Goal: Complete application form: Complete application form

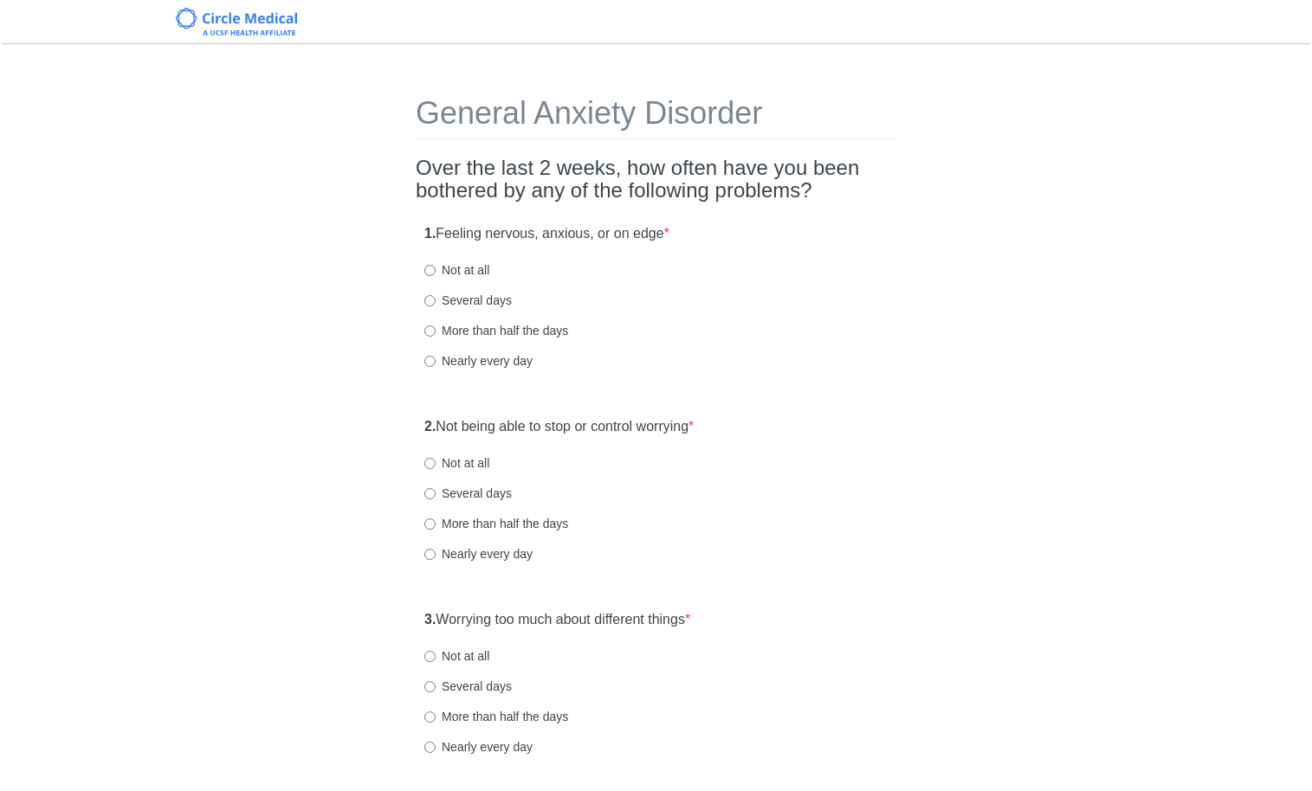
click at [485, 295] on label "Several days" at bounding box center [467, 300] width 87 height 17
click at [436, 295] on input "Several days" at bounding box center [429, 300] width 11 height 11
radio input "true"
click at [468, 485] on label "Several days" at bounding box center [467, 493] width 87 height 17
click at [436, 488] on input "Several days" at bounding box center [429, 493] width 11 height 11
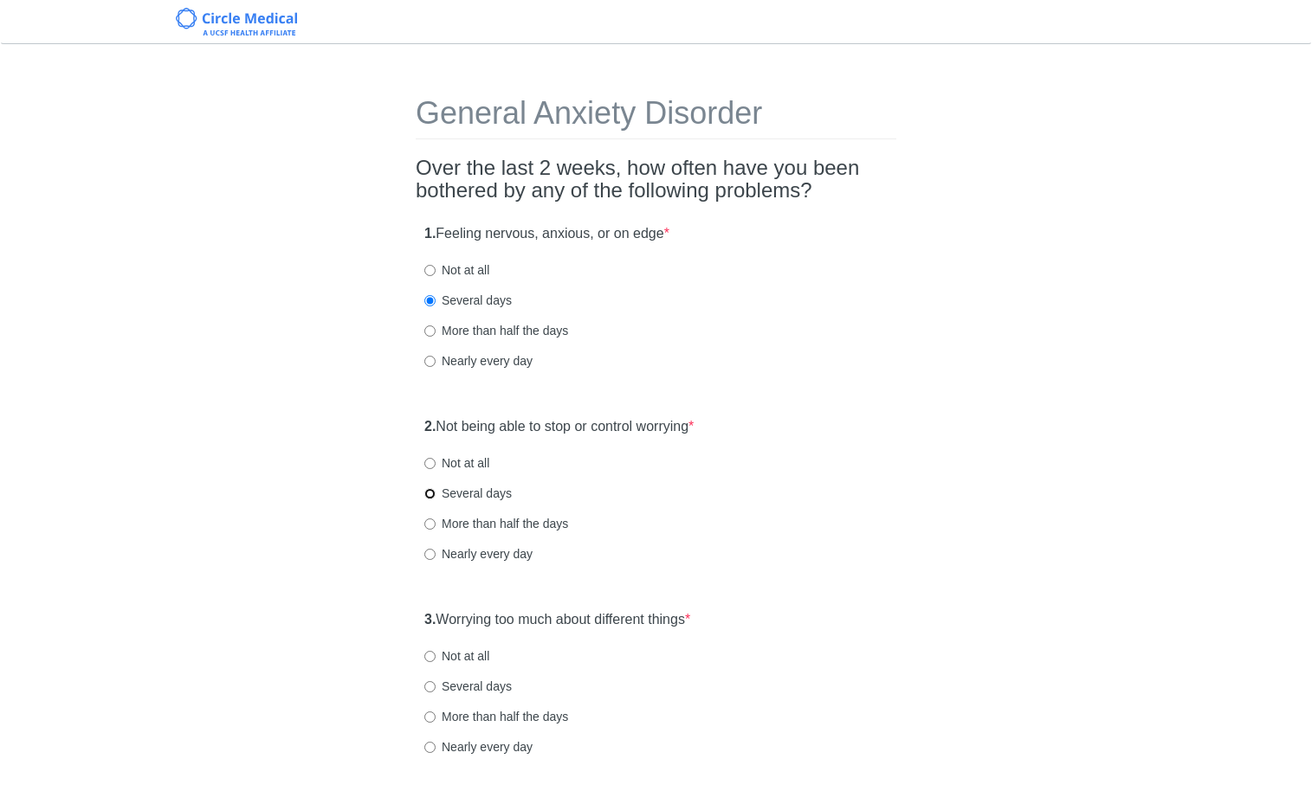
radio input "true"
click at [464, 494] on label "Several days" at bounding box center [467, 493] width 87 height 17
click at [436, 494] on input "Several days" at bounding box center [429, 493] width 11 height 11
drag, startPoint x: 484, startPoint y: 678, endPoint x: 495, endPoint y: 688, distance: 14.7
click at [484, 681] on label "Several days" at bounding box center [467, 686] width 87 height 17
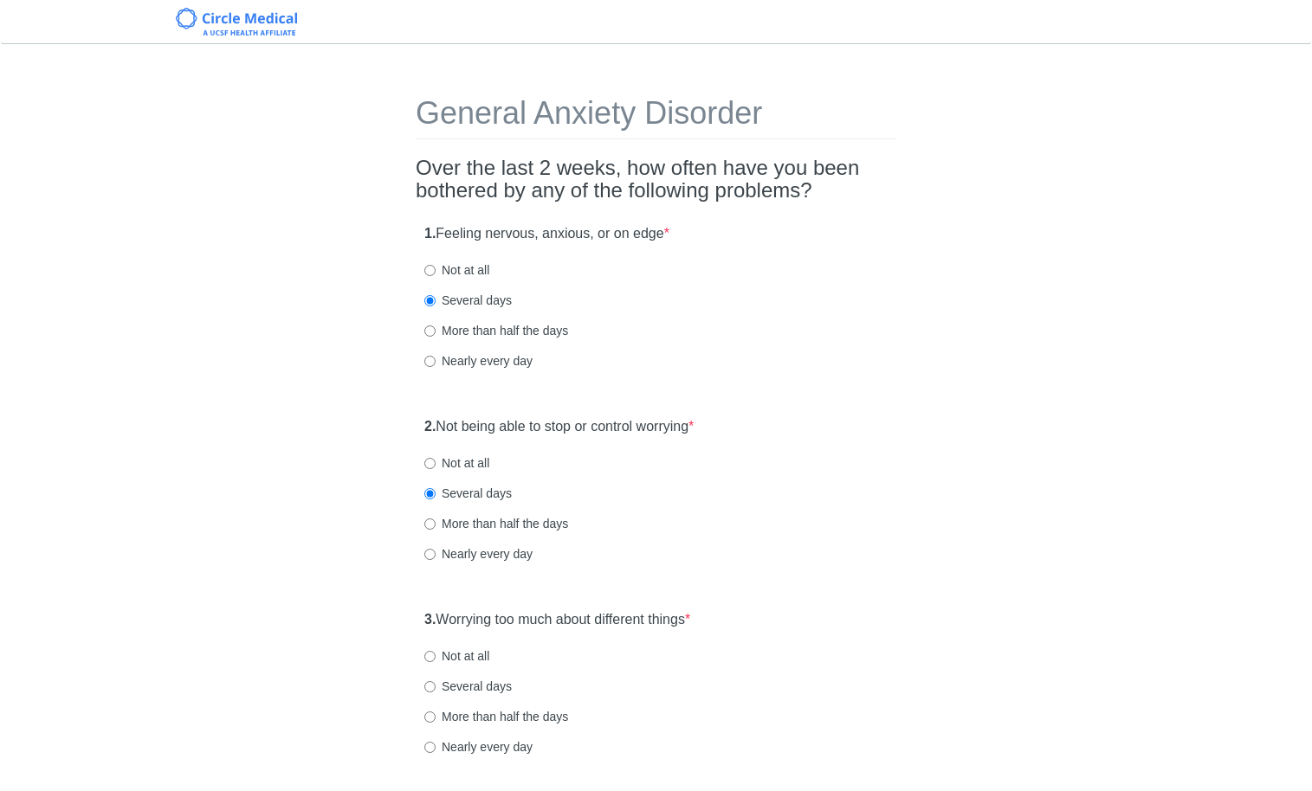
click at [436, 681] on input "Several days" at bounding box center [429, 686] width 11 height 11
radio input "true"
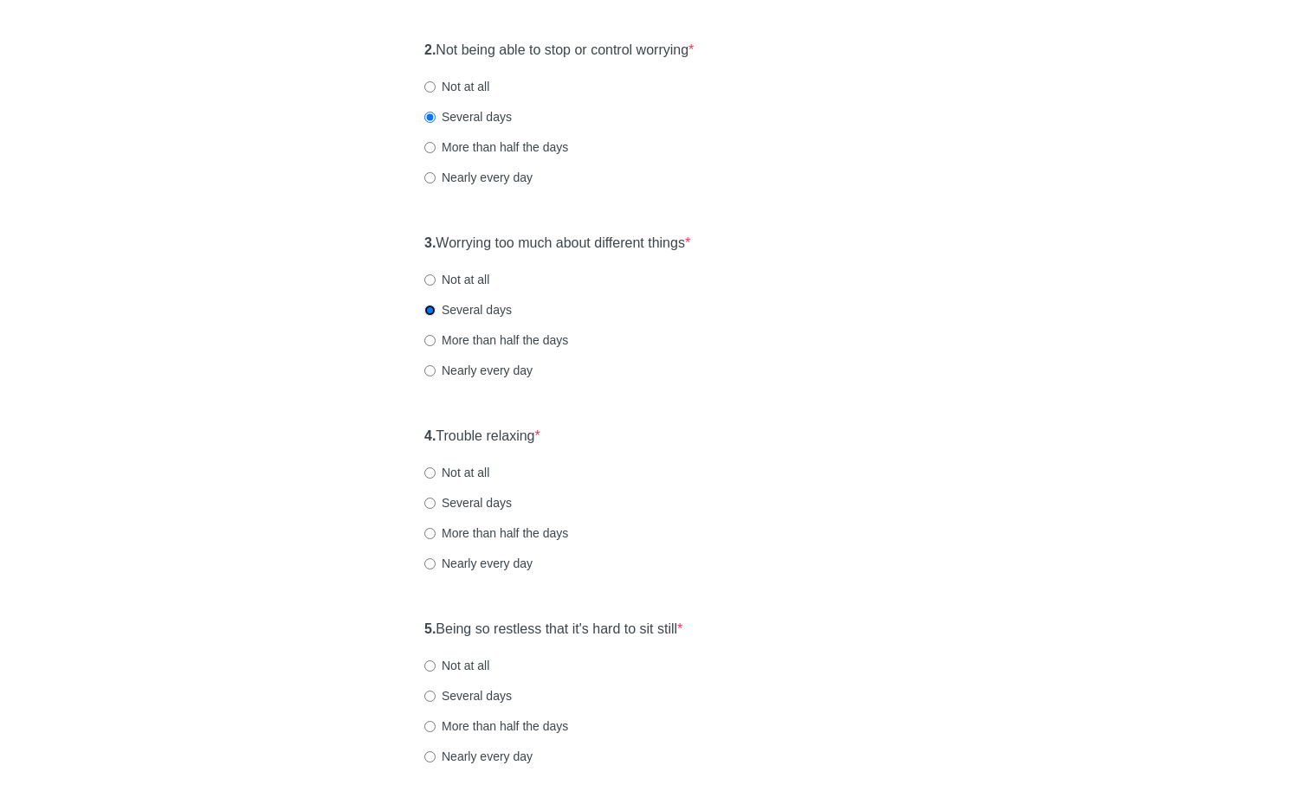
scroll to position [411, 0]
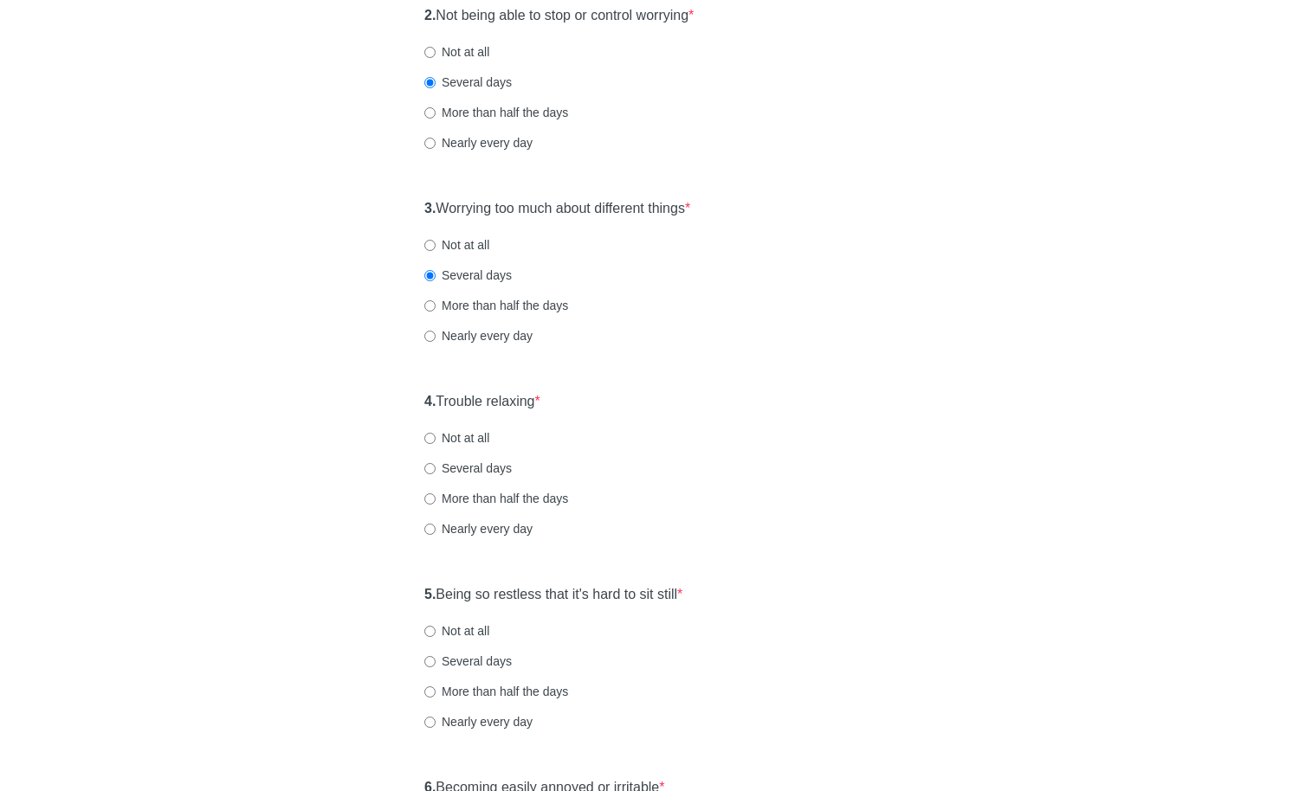
click at [467, 476] on label "Several days" at bounding box center [467, 468] width 87 height 17
click at [436, 475] on input "Several days" at bounding box center [429, 468] width 11 height 11
radio input "true"
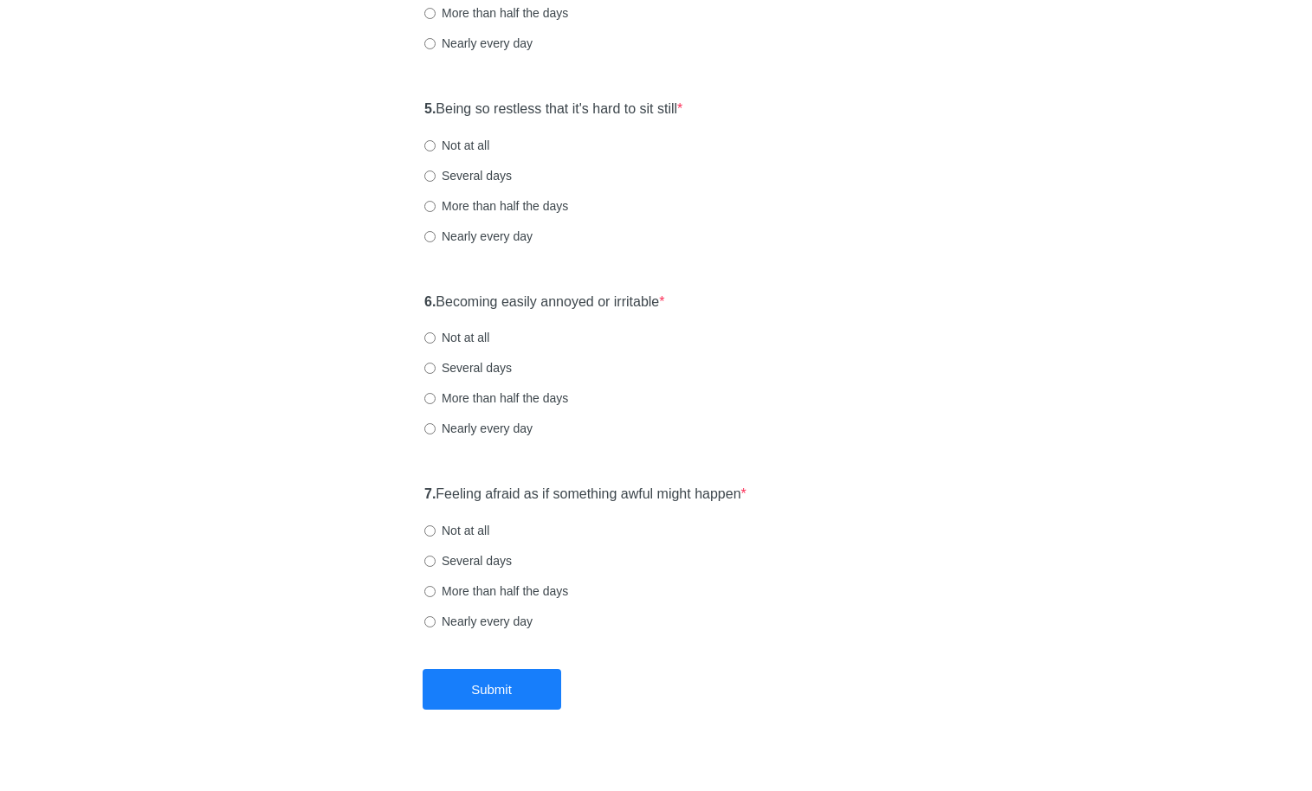
scroll to position [899, 0]
click at [449, 175] on label "Several days" at bounding box center [467, 173] width 87 height 17
click at [436, 175] on input "Several days" at bounding box center [429, 174] width 11 height 11
radio input "true"
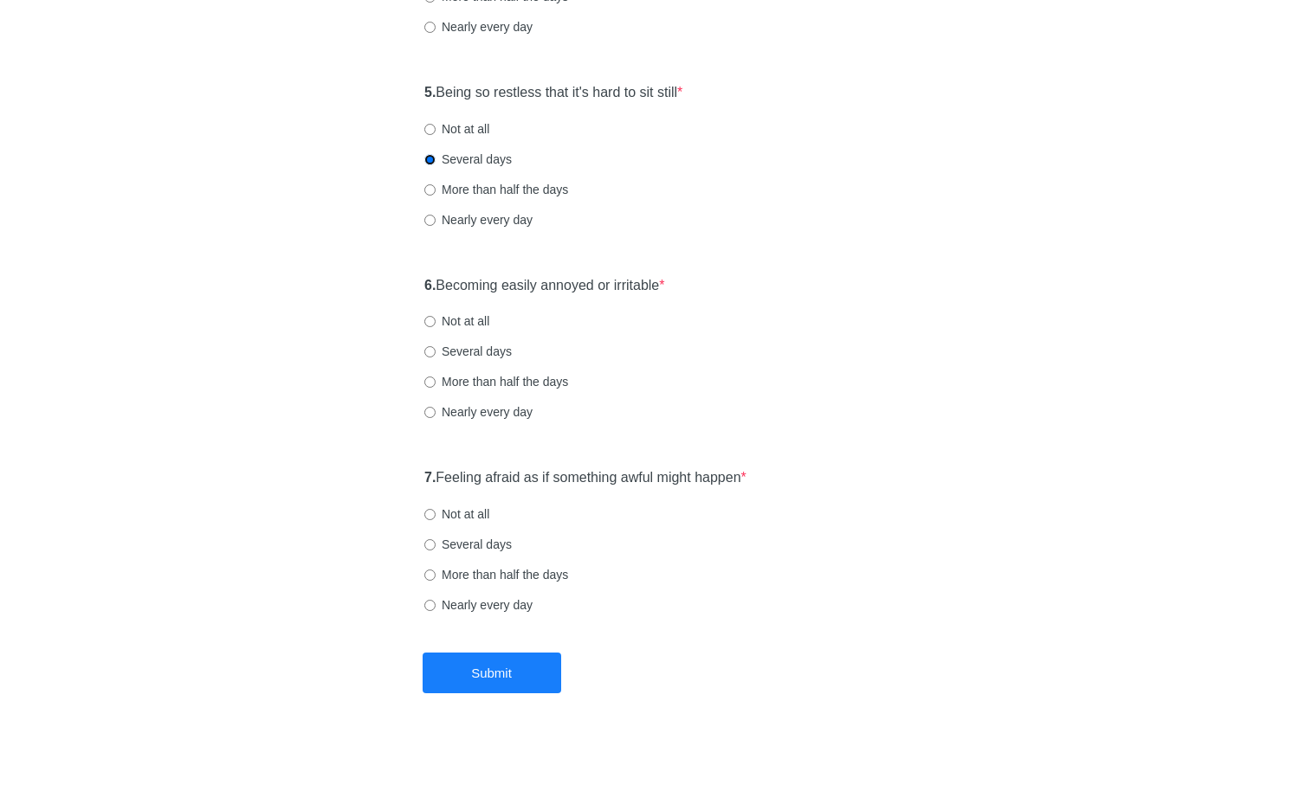
scroll to position [920, 0]
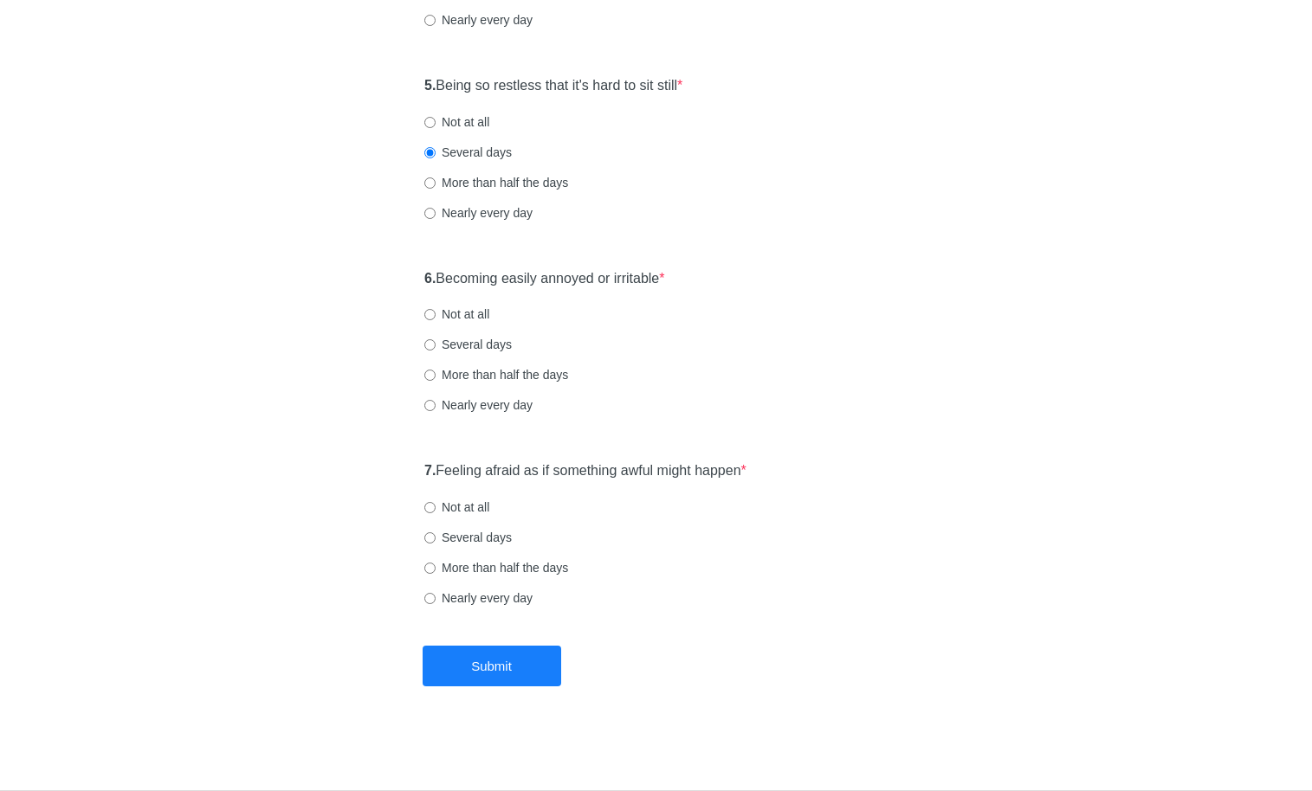
click at [468, 347] on label "Several days" at bounding box center [467, 344] width 87 height 17
click at [436, 347] on input "Several days" at bounding box center [429, 344] width 11 height 11
radio input "true"
click at [459, 512] on label "Not at all" at bounding box center [456, 507] width 65 height 17
click at [436, 512] on input "Not at all" at bounding box center [429, 507] width 11 height 11
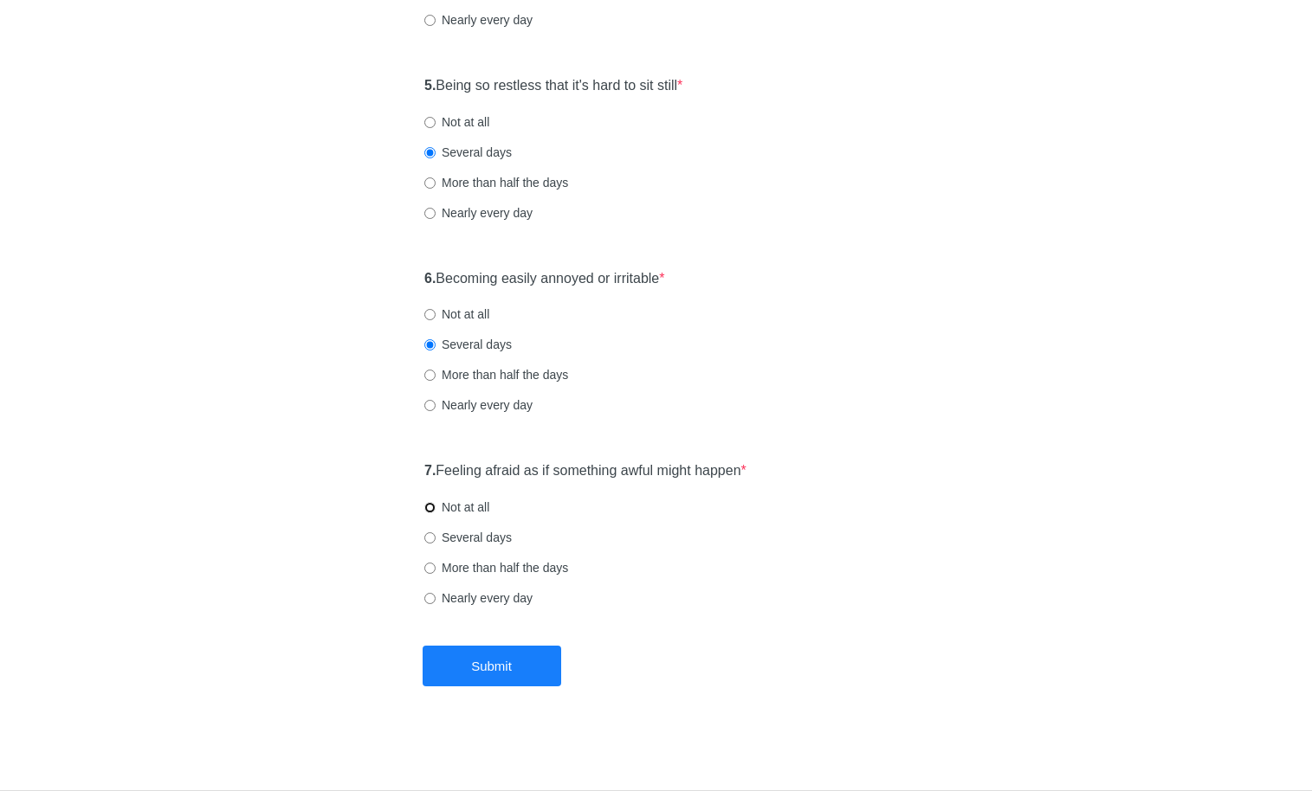
radio input "true"
click at [462, 662] on button "Submit" at bounding box center [492, 666] width 139 height 41
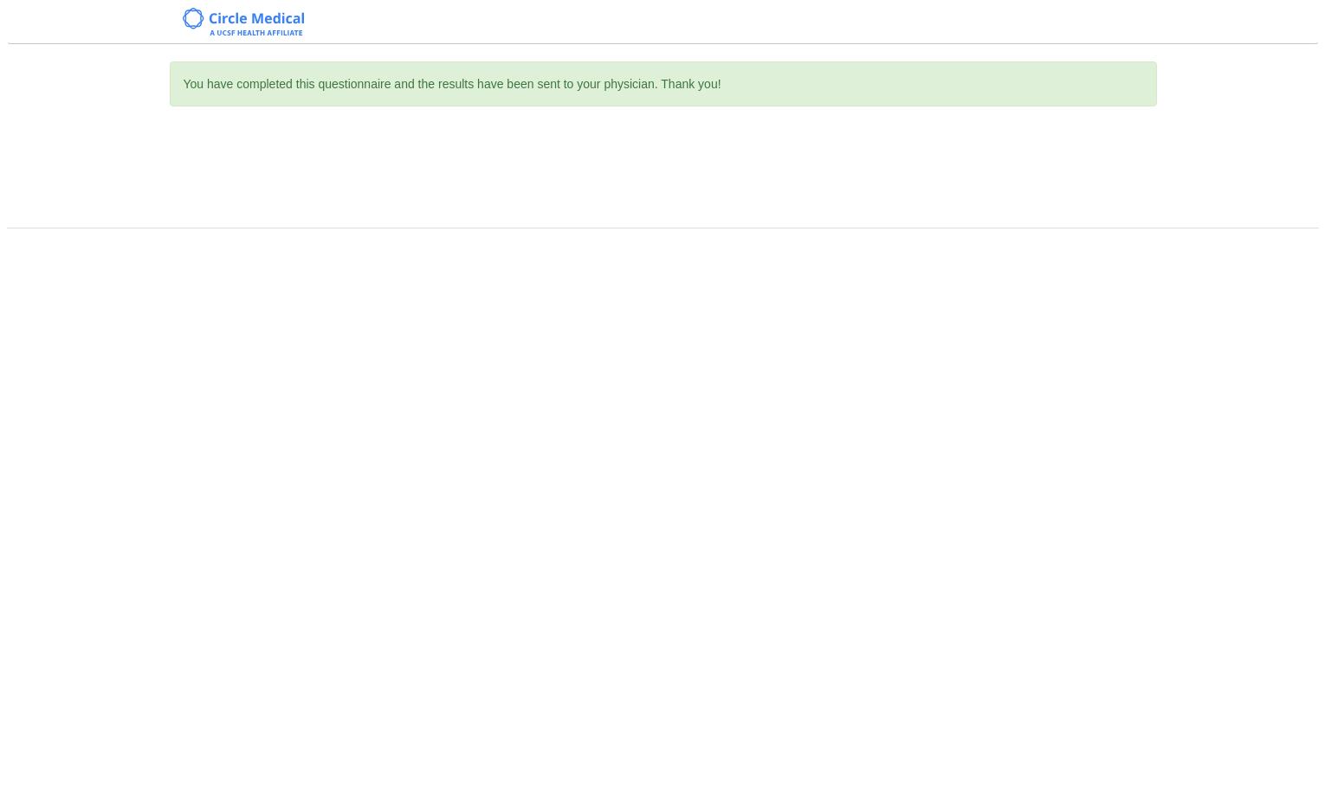
scroll to position [0, 0]
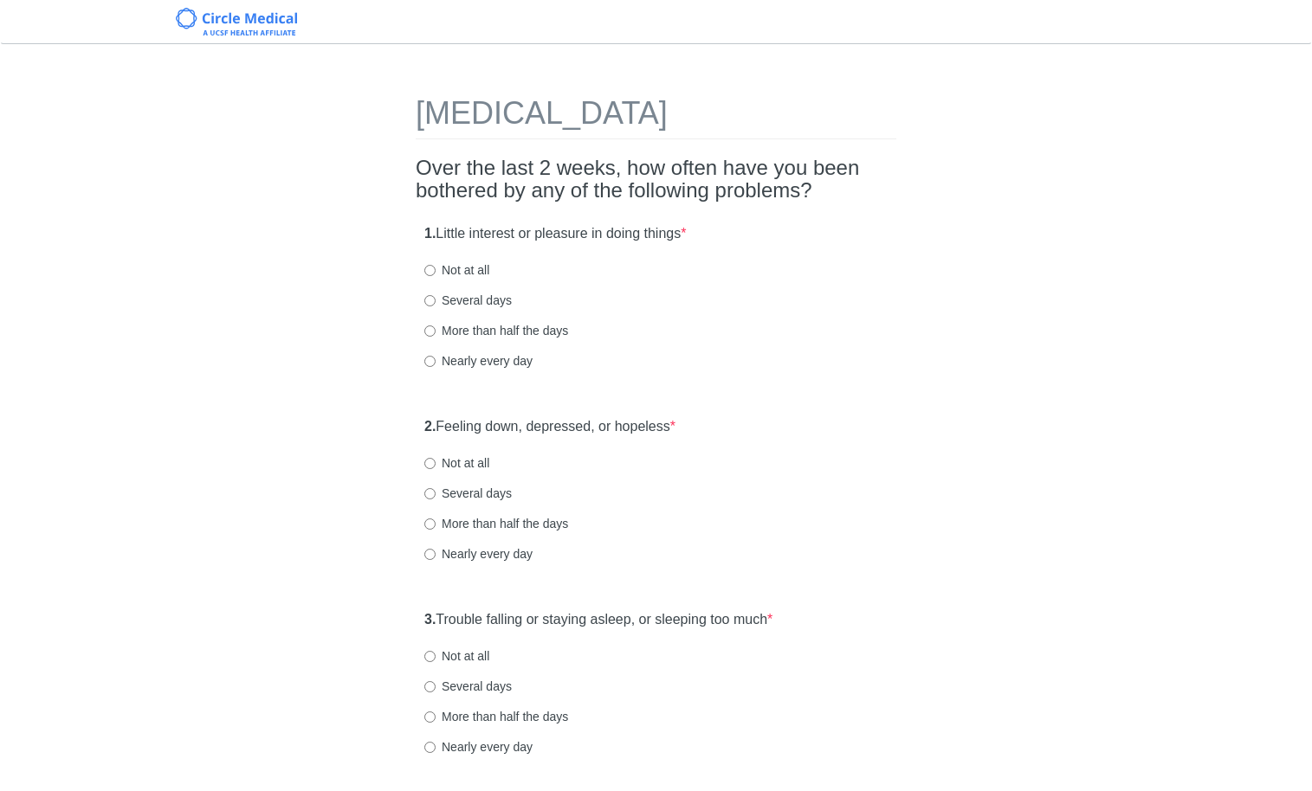
click at [462, 299] on label "Several days" at bounding box center [467, 300] width 87 height 17
click at [436, 299] on input "Several days" at bounding box center [429, 300] width 11 height 11
radio input "true"
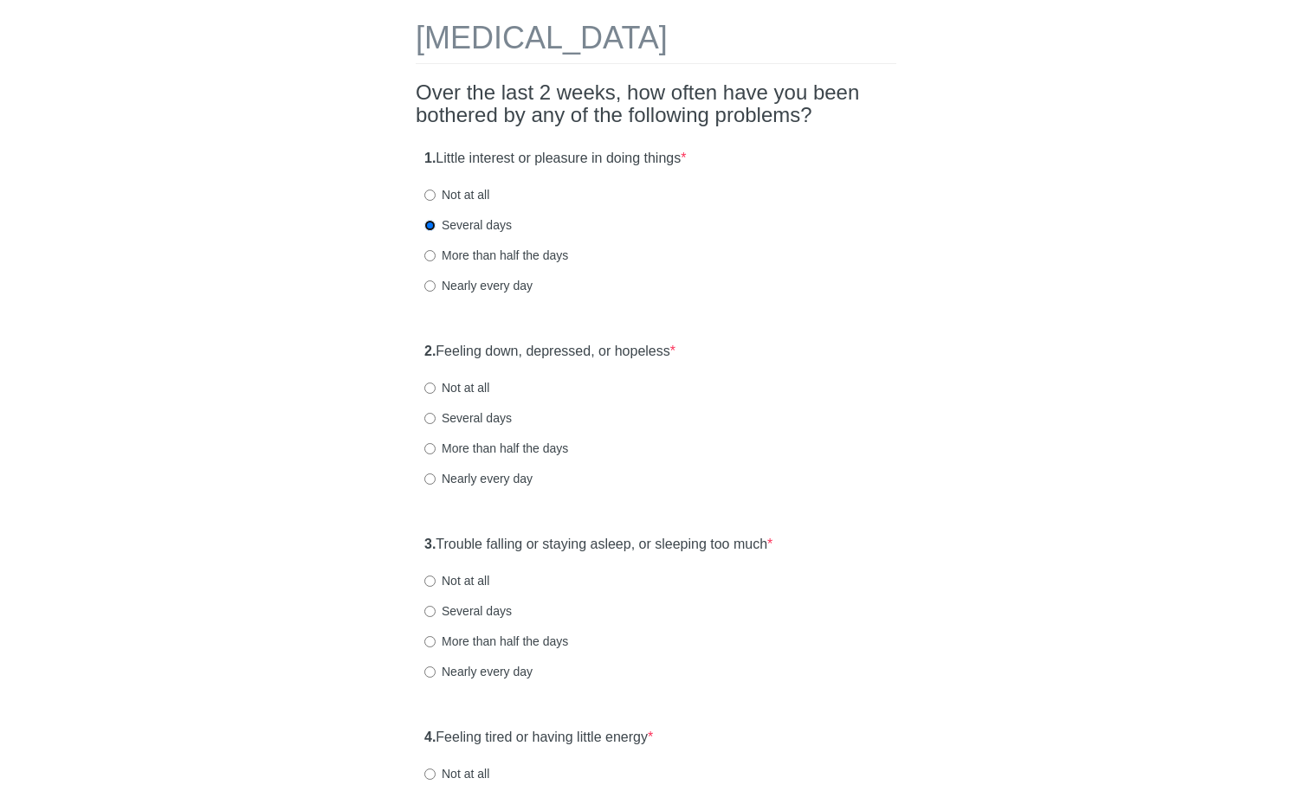
scroll to position [97, 0]
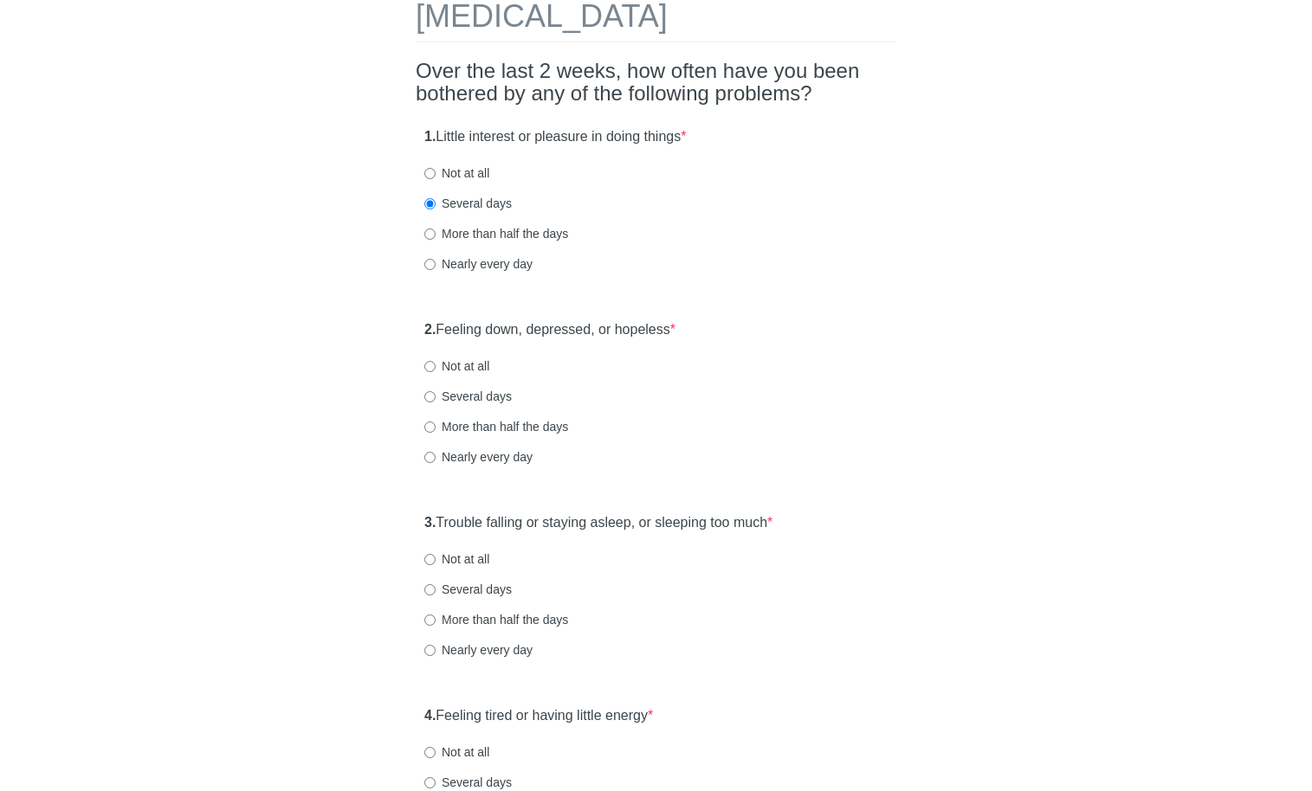
click at [483, 398] on label "Several days" at bounding box center [467, 396] width 87 height 17
click at [436, 398] on input "Several days" at bounding box center [429, 396] width 11 height 11
radio input "true"
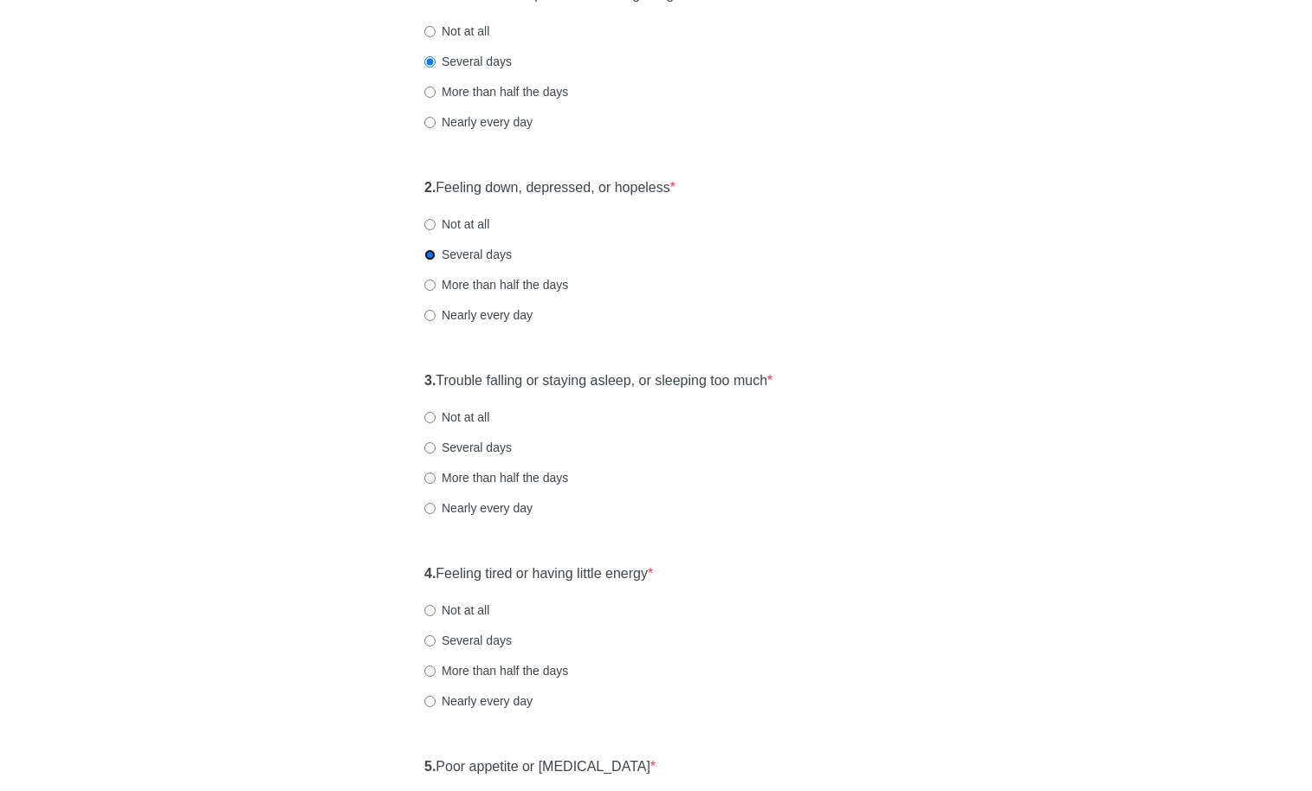
scroll to position [244, 0]
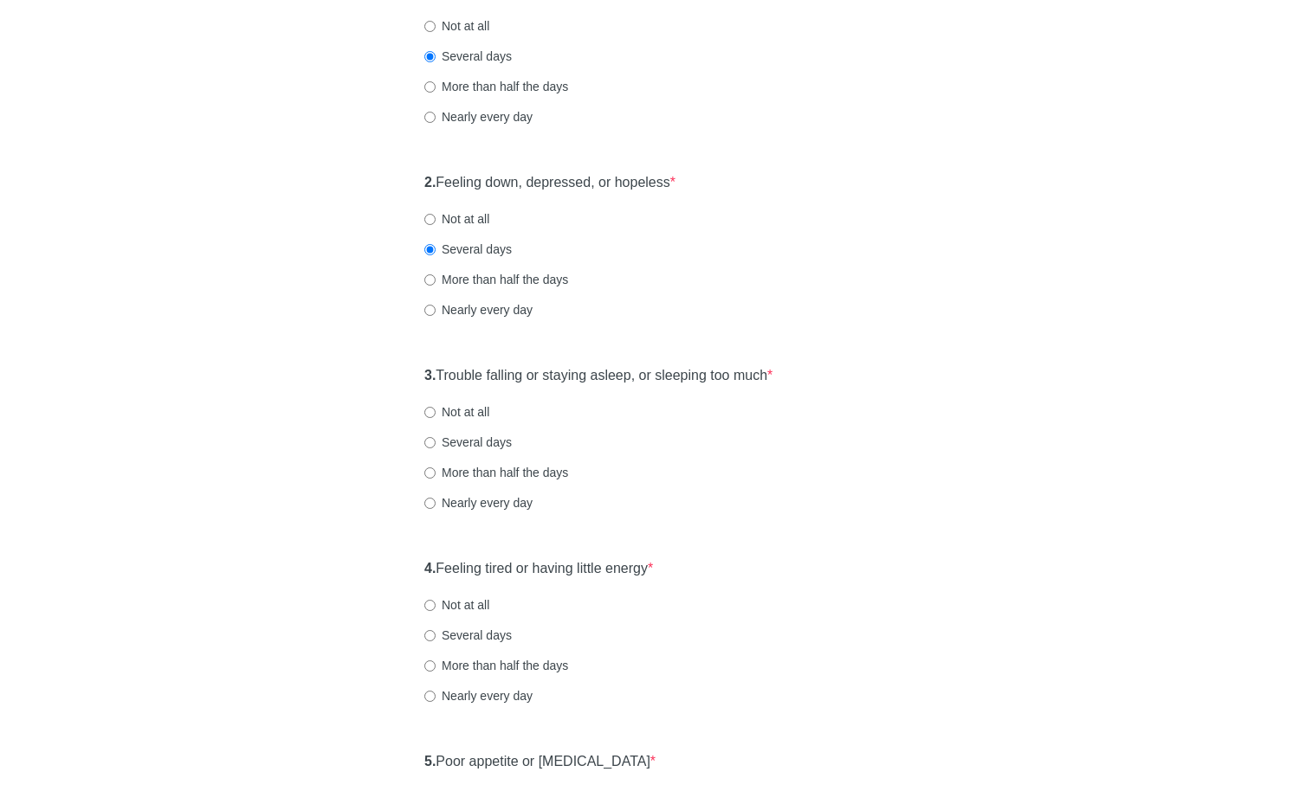
click at [442, 437] on label "Several days" at bounding box center [467, 442] width 87 height 17
click at [436, 437] on input "Several days" at bounding box center [429, 442] width 11 height 11
radio input "true"
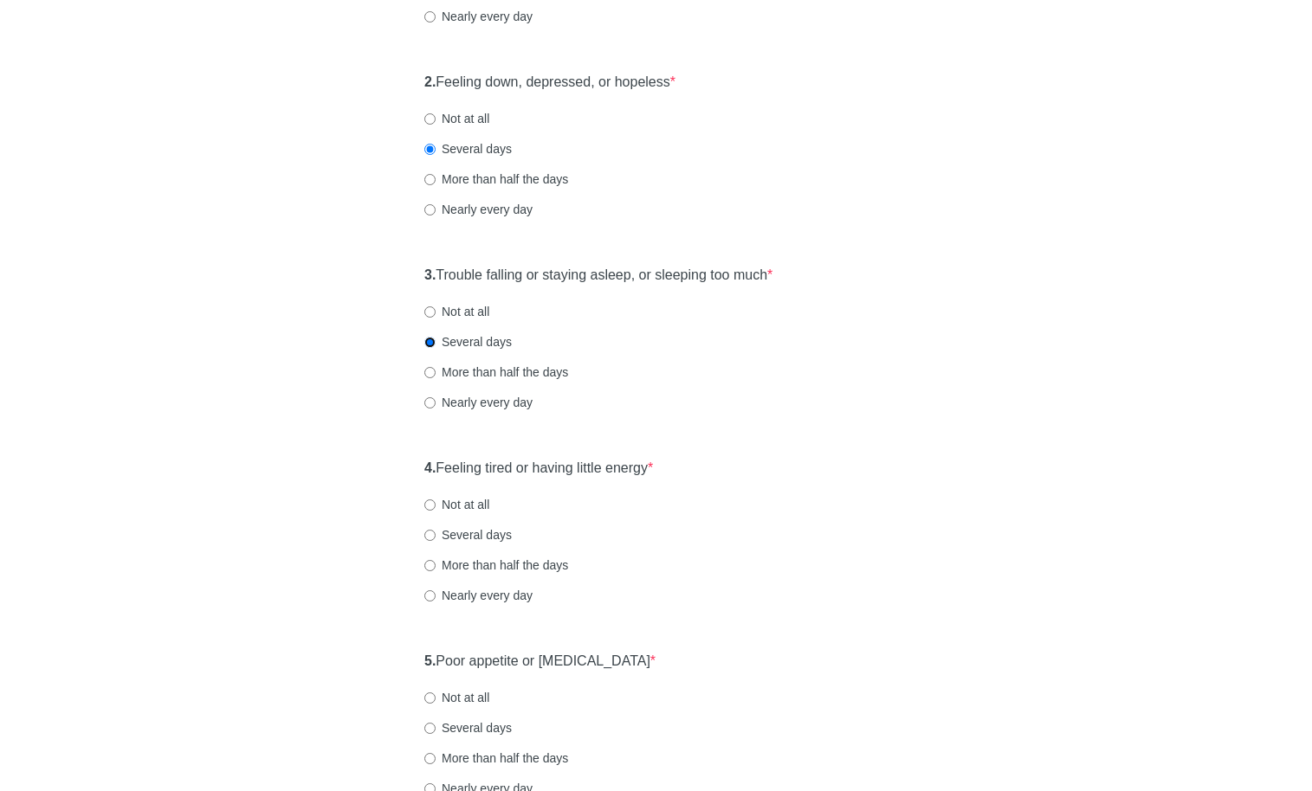
scroll to position [415, 0]
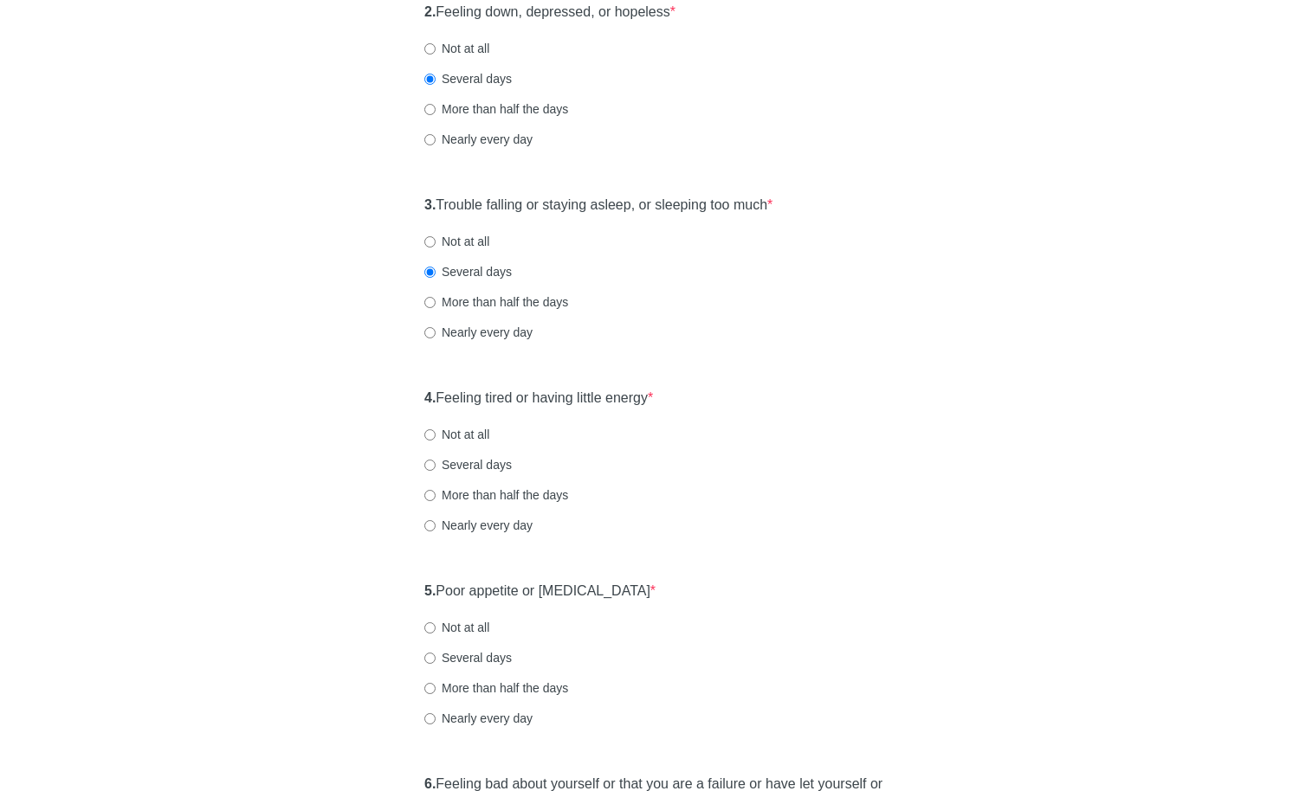
click at [450, 435] on label "Not at all" at bounding box center [456, 434] width 65 height 17
click at [436, 435] on input "Not at all" at bounding box center [429, 435] width 11 height 11
radio input "true"
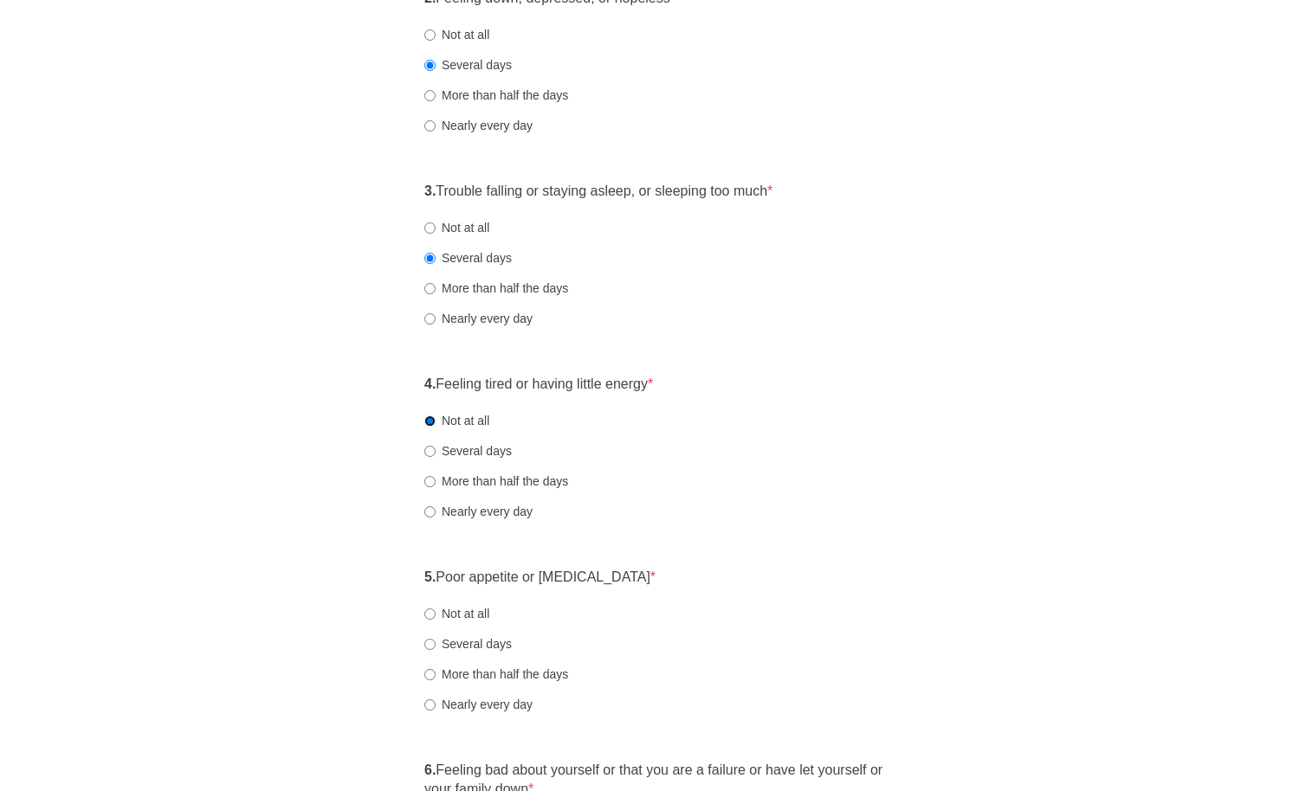
scroll to position [435, 0]
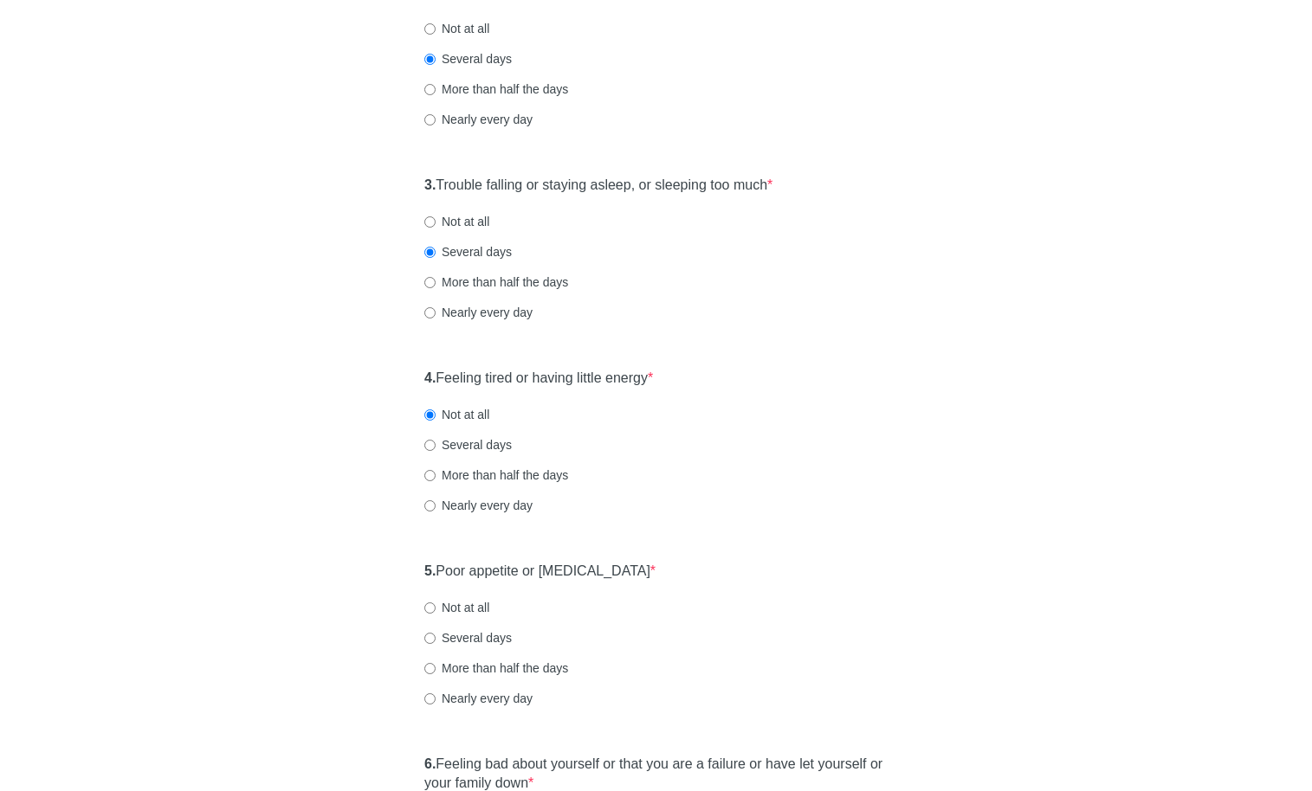
click at [465, 225] on label "Not at all" at bounding box center [456, 221] width 65 height 17
click at [436, 225] on input "Not at all" at bounding box center [429, 221] width 11 height 11
radio input "true"
click at [475, 254] on label "Several days" at bounding box center [467, 251] width 87 height 17
click at [436, 254] on input "Several days" at bounding box center [429, 252] width 11 height 11
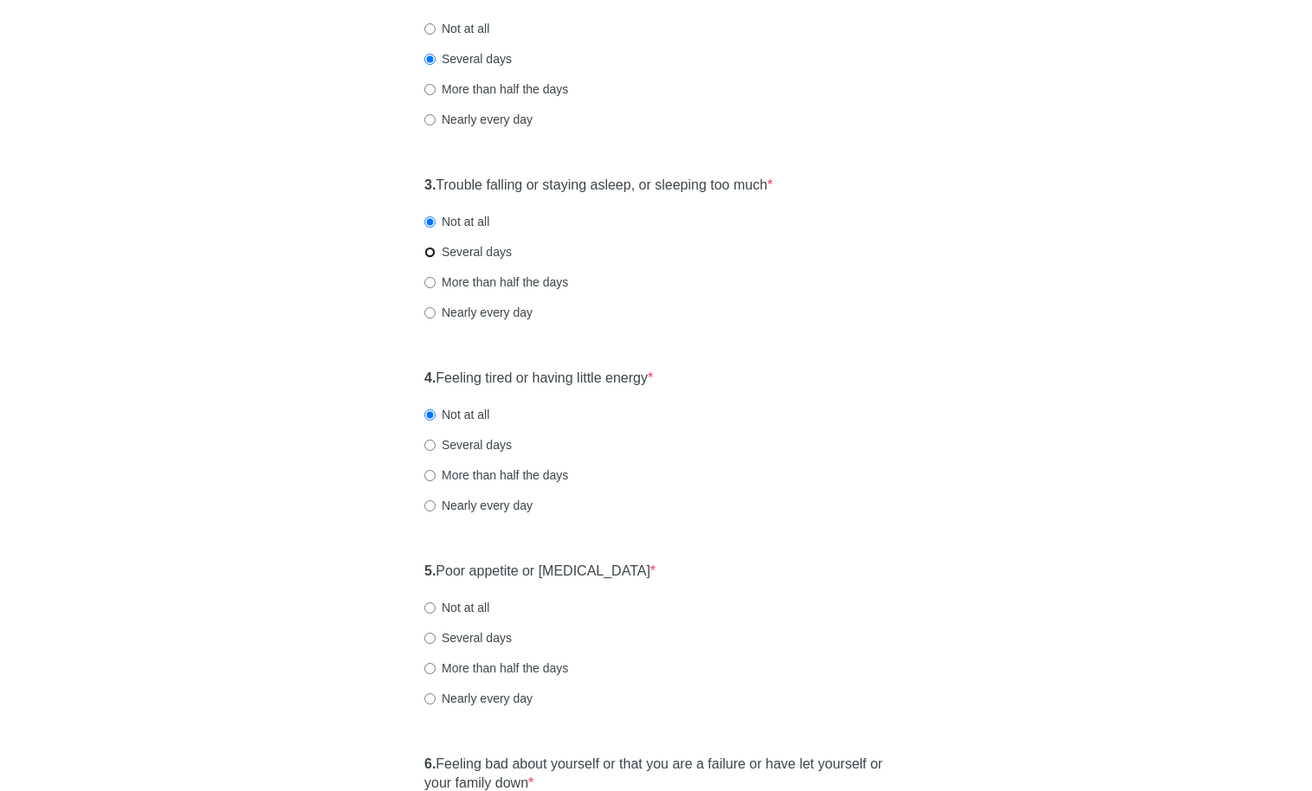
radio input "true"
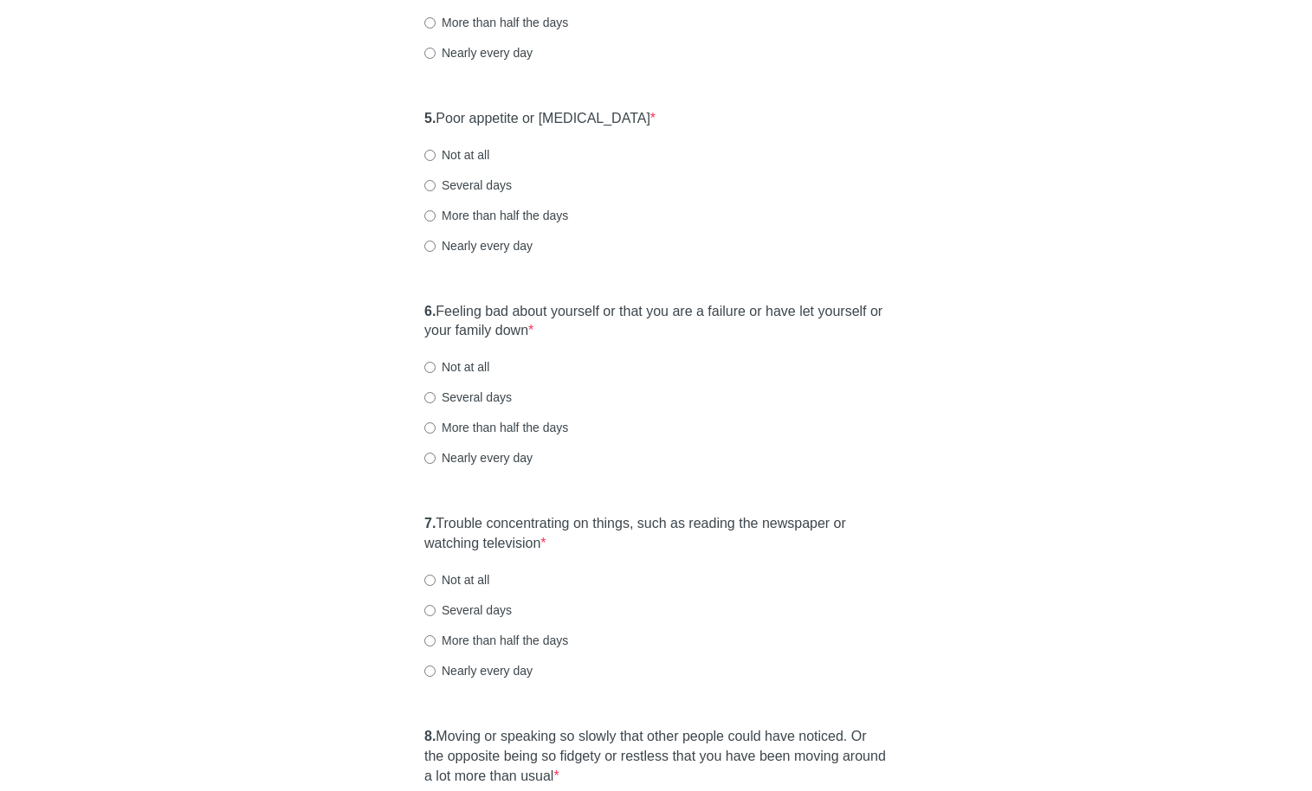
scroll to position [888, 0]
click at [468, 360] on label "Not at all" at bounding box center [456, 366] width 65 height 17
click at [436, 361] on input "Not at all" at bounding box center [429, 366] width 11 height 11
radio input "true"
click at [482, 151] on label "Not at all" at bounding box center [456, 153] width 65 height 17
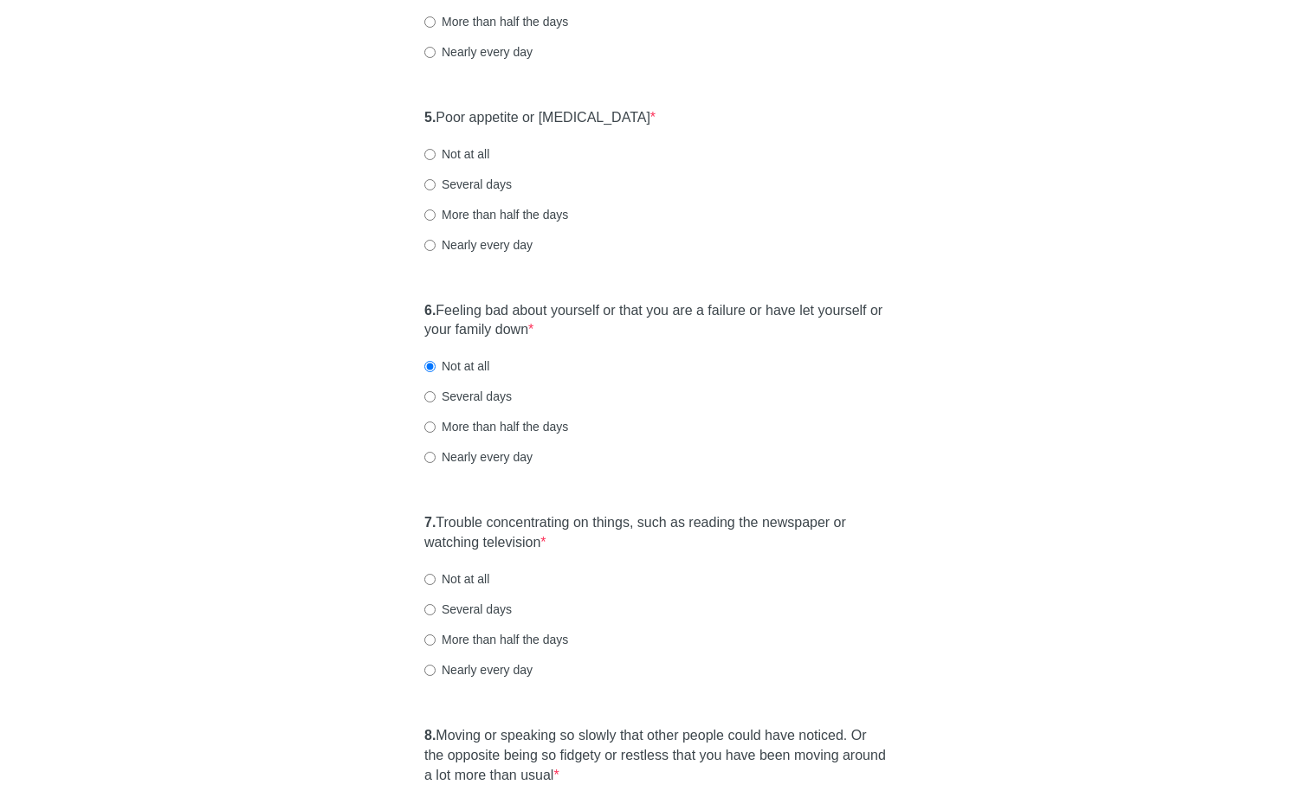
click at [436, 151] on input "Not at all" at bounding box center [429, 154] width 11 height 11
radio input "true"
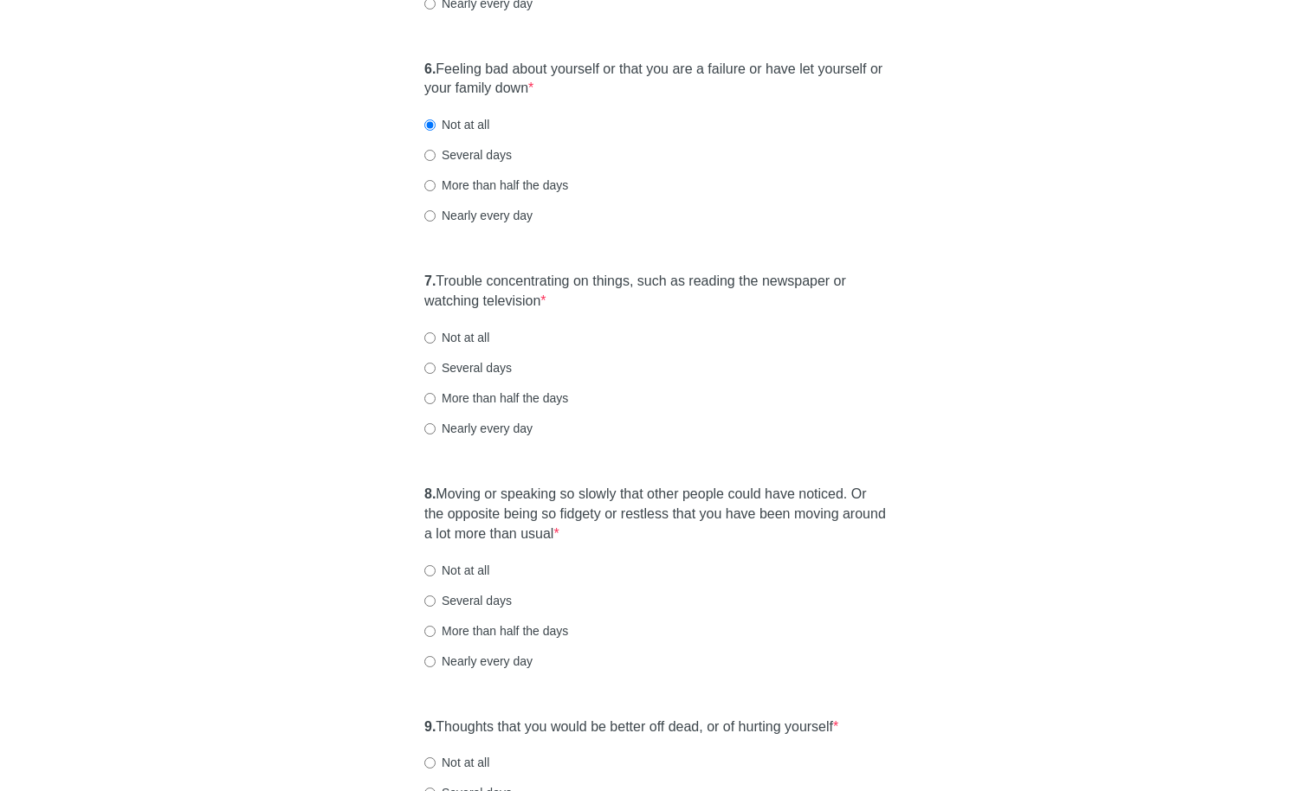
scroll to position [1148, 0]
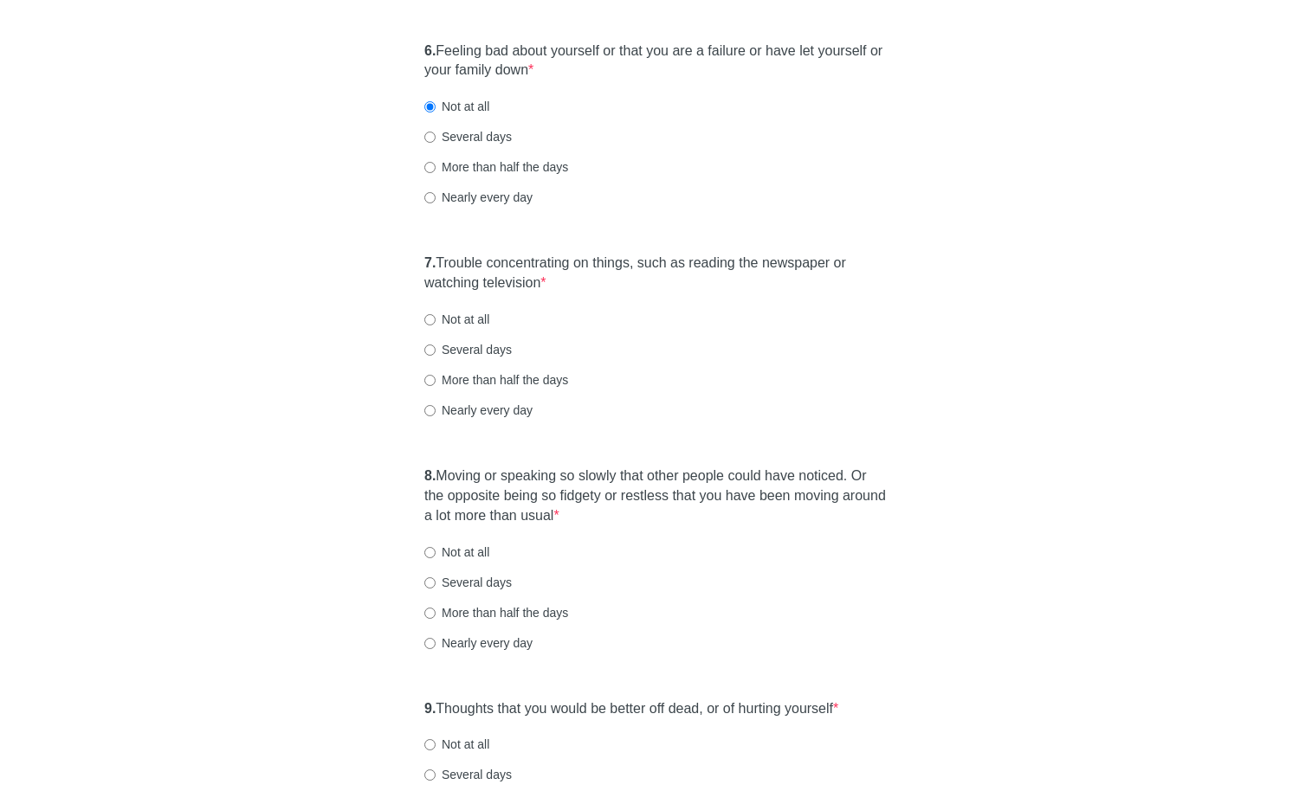
click at [481, 140] on label "Several days" at bounding box center [467, 136] width 87 height 17
click at [436, 140] on input "Several days" at bounding box center [429, 137] width 11 height 11
radio input "true"
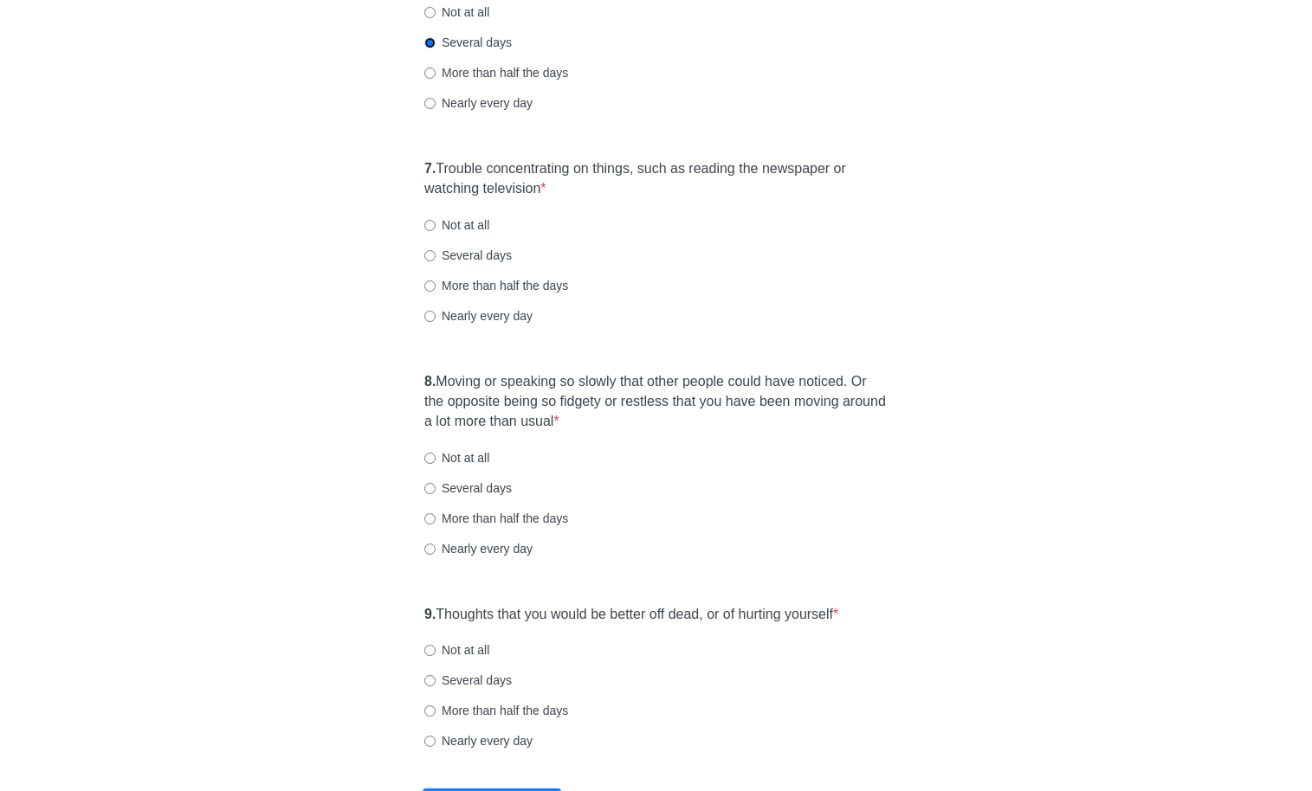
scroll to position [1385, 0]
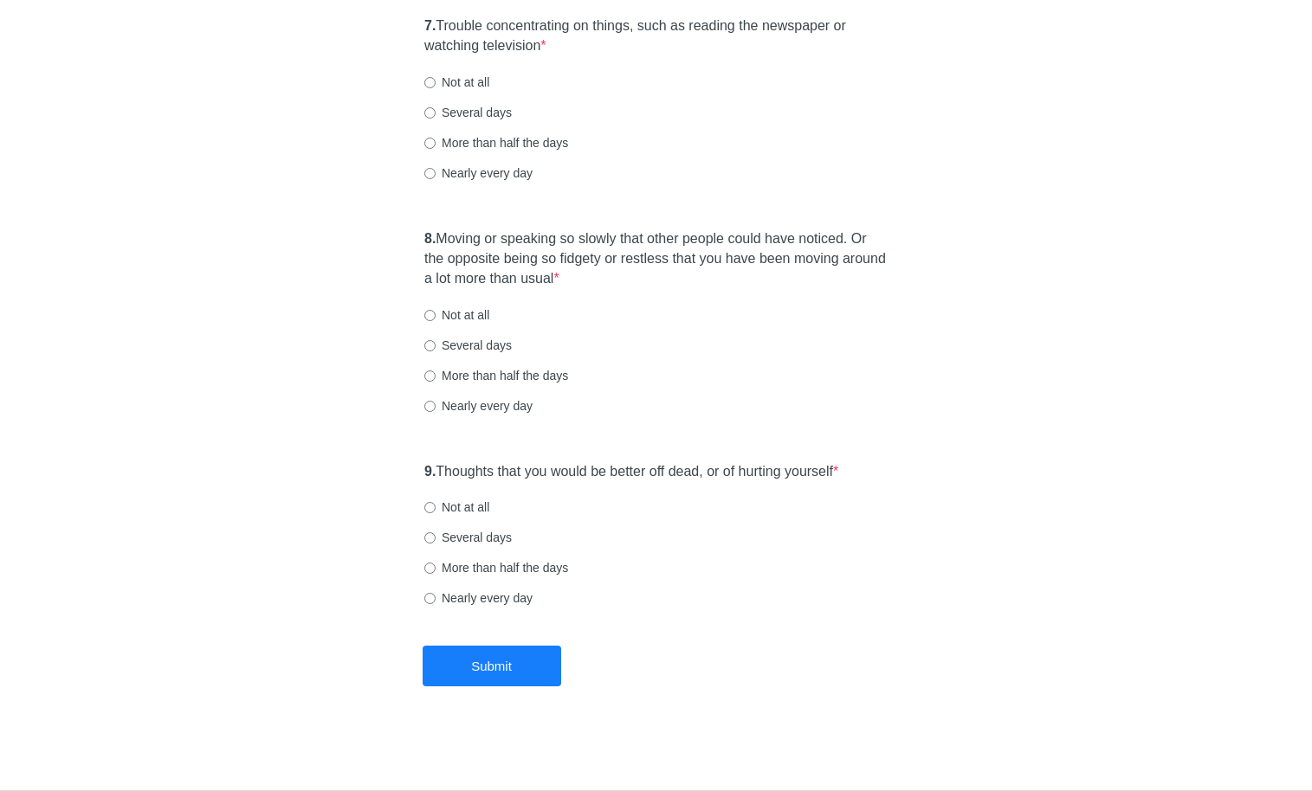
click at [476, 106] on label "Several days" at bounding box center [467, 112] width 87 height 17
click at [436, 107] on input "Several days" at bounding box center [429, 112] width 11 height 11
radio input "true"
click at [449, 347] on label "Several days" at bounding box center [467, 345] width 87 height 17
click at [436, 347] on input "Several days" at bounding box center [429, 345] width 11 height 11
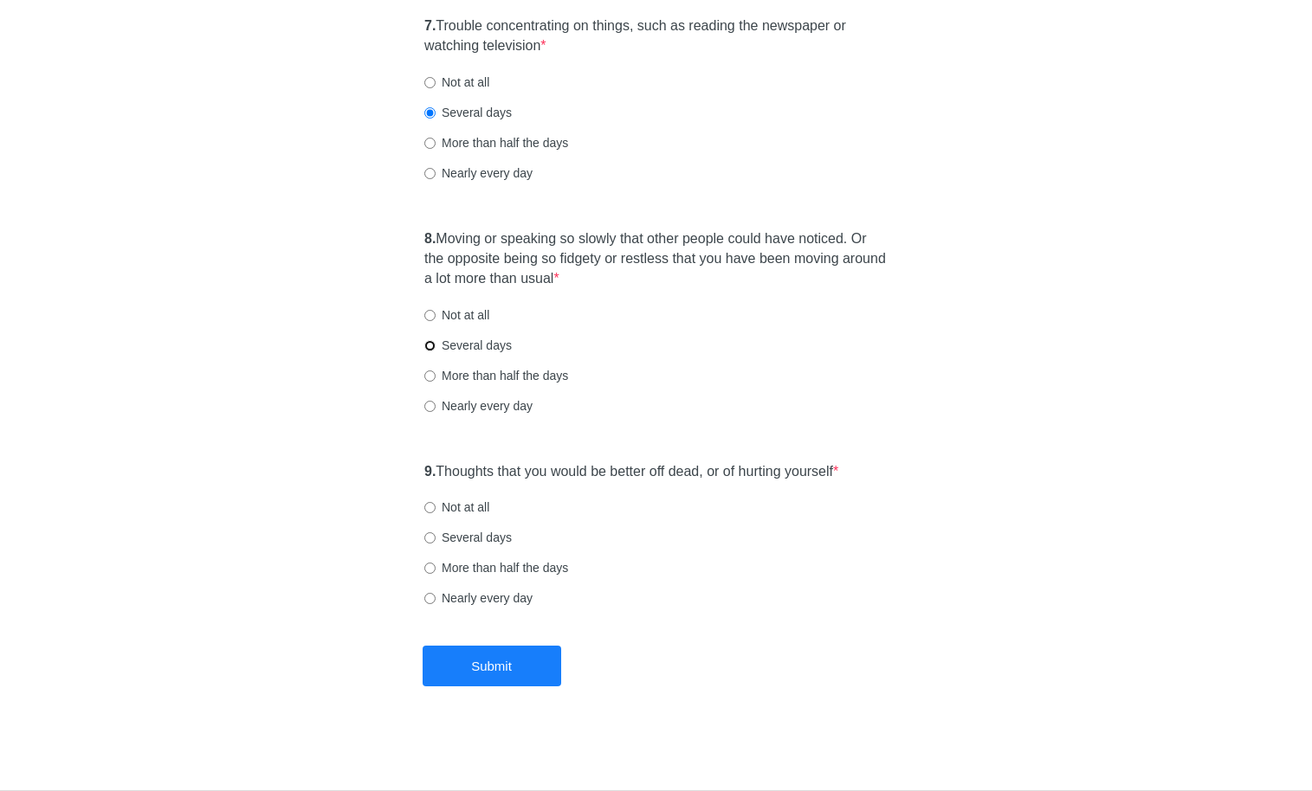
radio input "true"
click at [442, 548] on div "9. Thoughts that you would be better off dead, or of hurting yourself * Not at …" at bounding box center [656, 544] width 481 height 180
click at [467, 502] on label "Not at all" at bounding box center [456, 507] width 65 height 17
click at [436, 502] on input "Not at all" at bounding box center [429, 507] width 11 height 11
radio input "true"
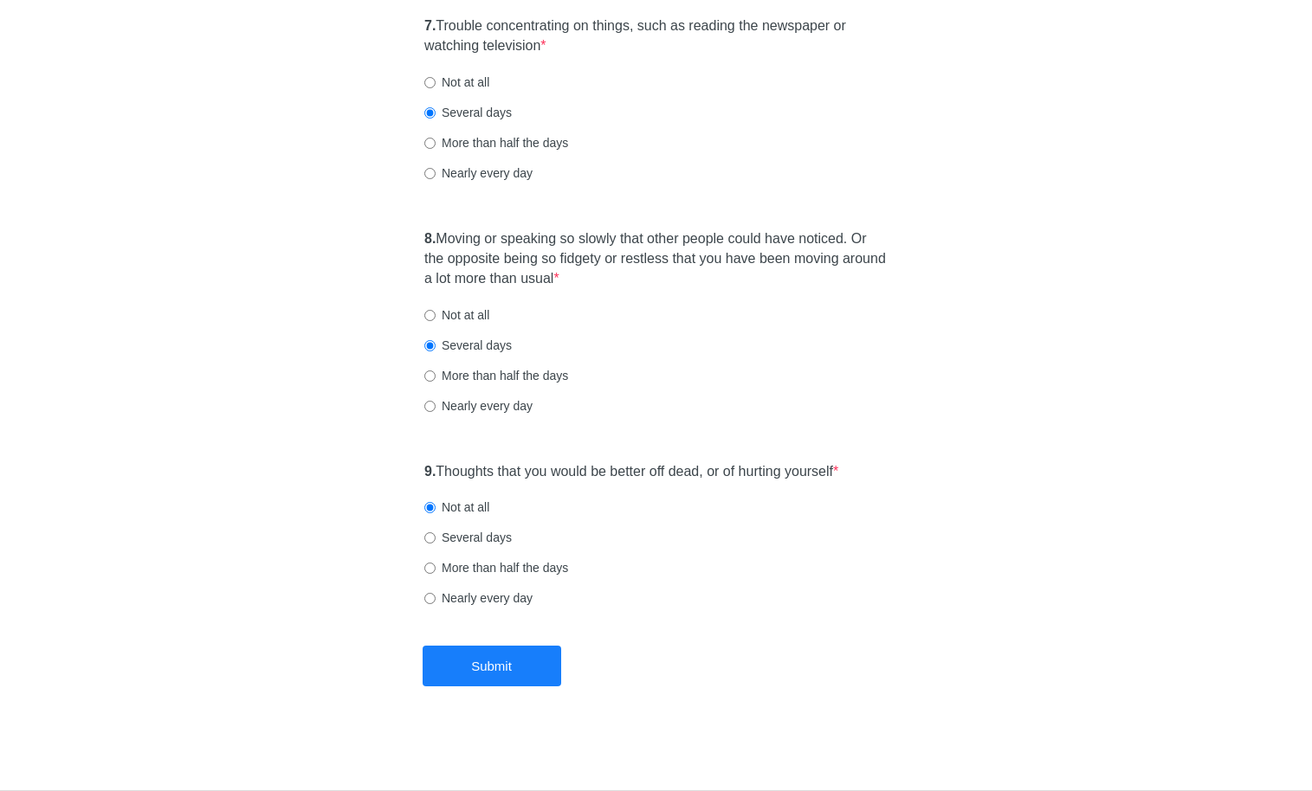
click at [502, 672] on button "Submit" at bounding box center [492, 666] width 139 height 41
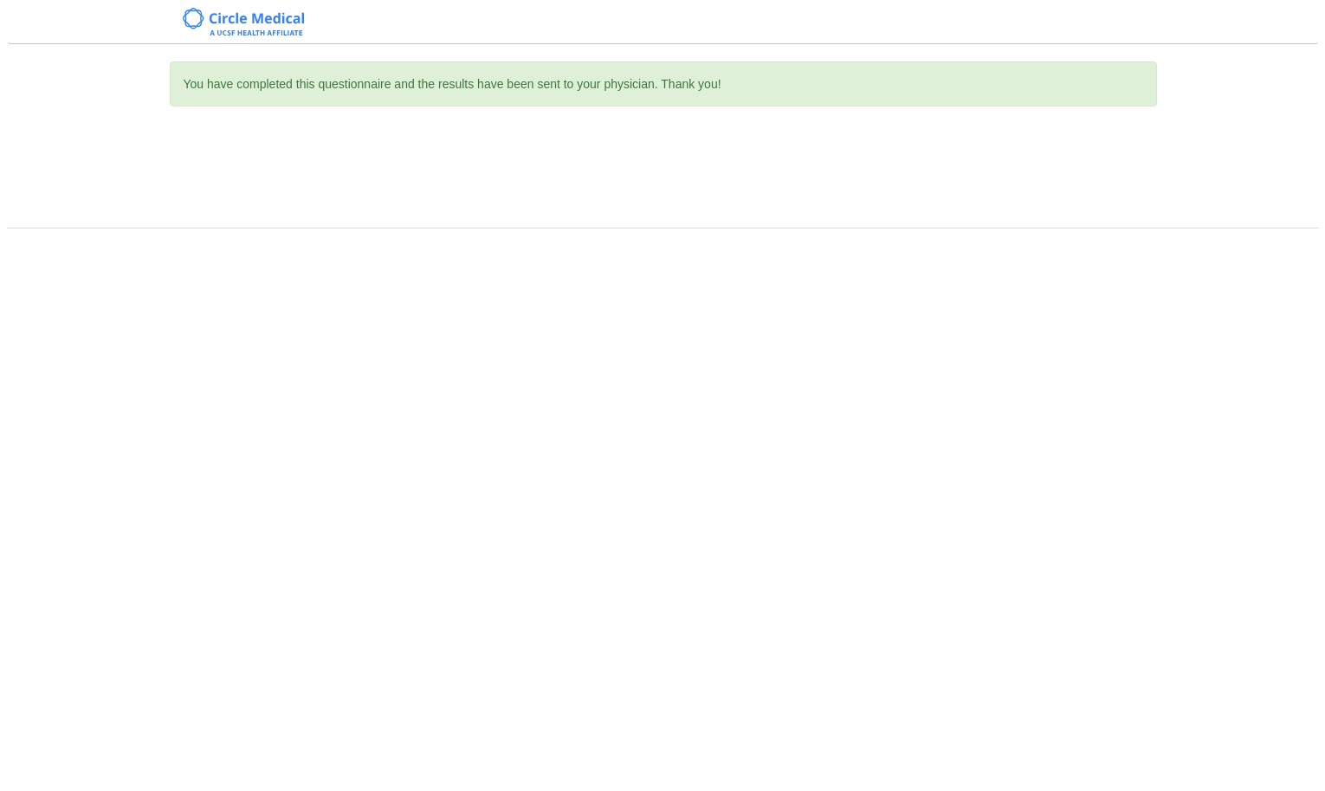
scroll to position [0, 0]
